Goal: Navigation & Orientation: Go to known website

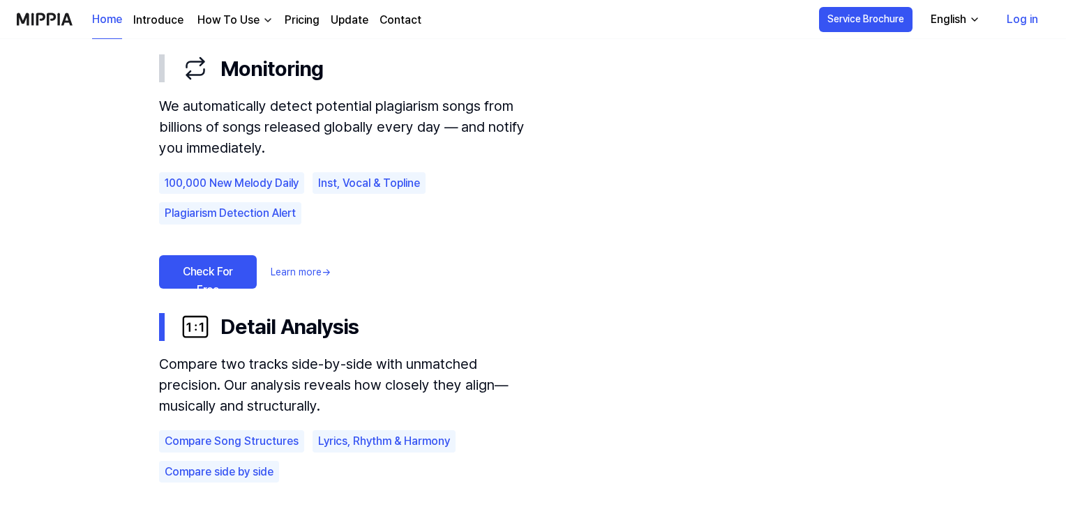
scroll to position [907, 0]
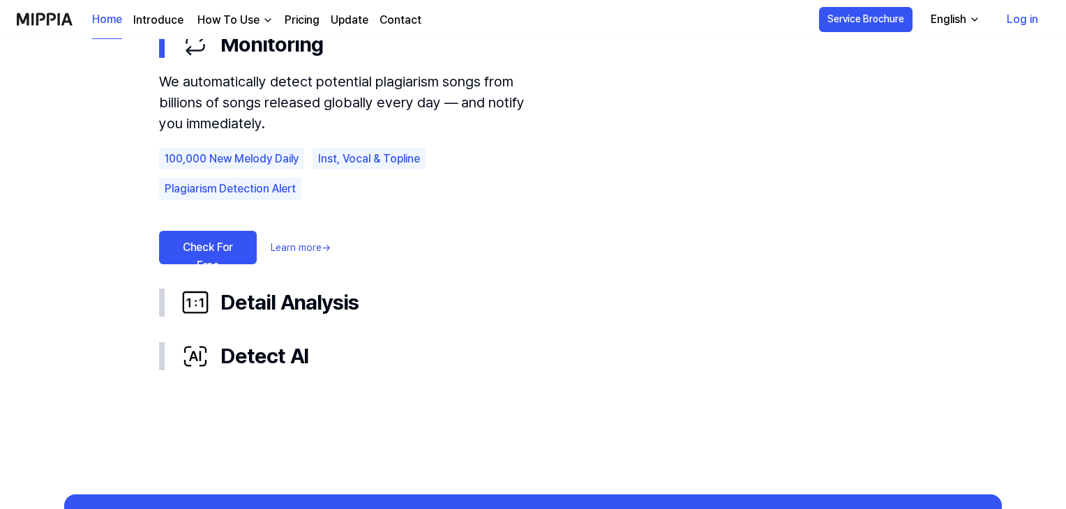
click at [223, 242] on link "Check For Free" at bounding box center [208, 247] width 98 height 33
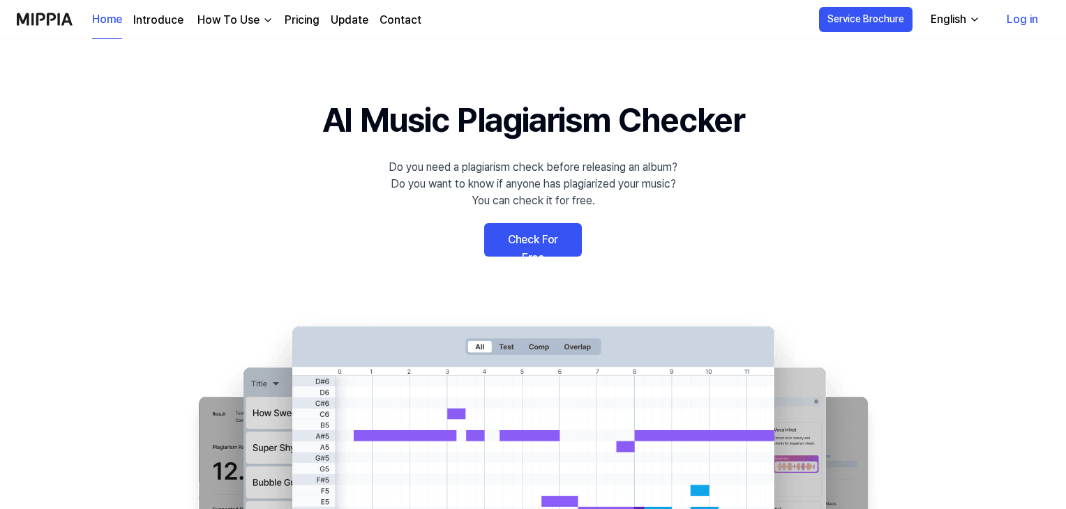
scroll to position [907, 0]
